Goal: Navigation & Orientation: Find specific page/section

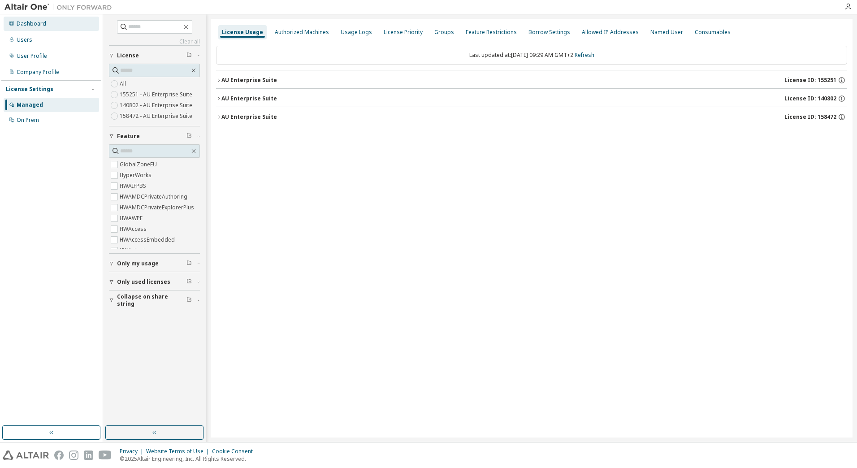
click at [36, 23] on div "Dashboard" at bounding box center [32, 23] width 30 height 7
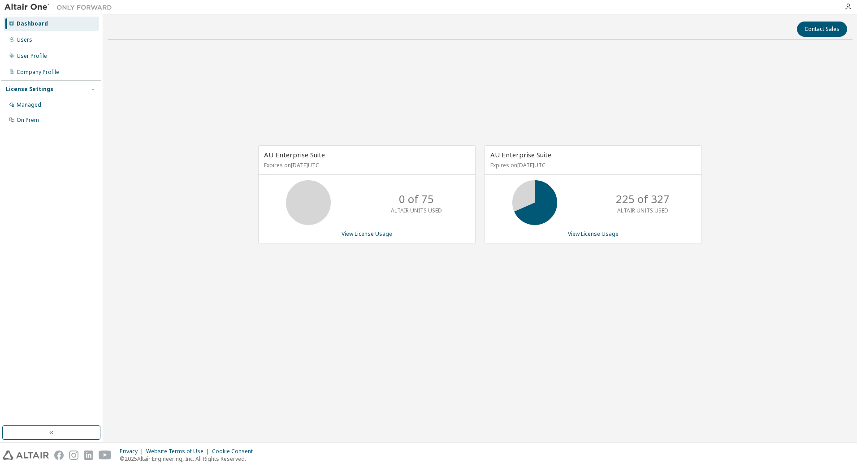
click at [47, 235] on div "Dashboard Users User Profile Company Profile License Settings Managed On Prem" at bounding box center [51, 220] width 100 height 409
